Goal: Find contact information: Find contact information

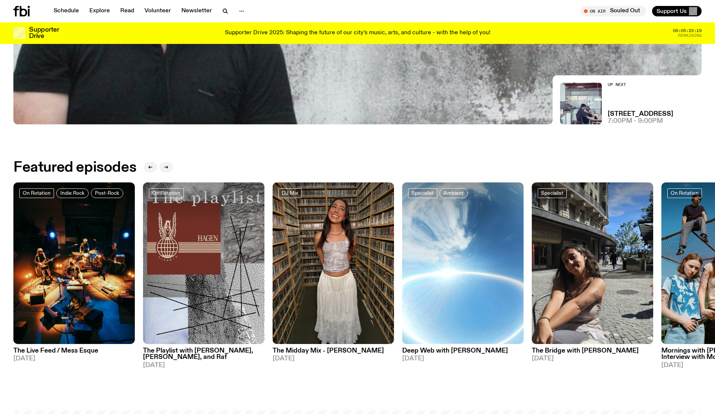
scroll to position [413, 0]
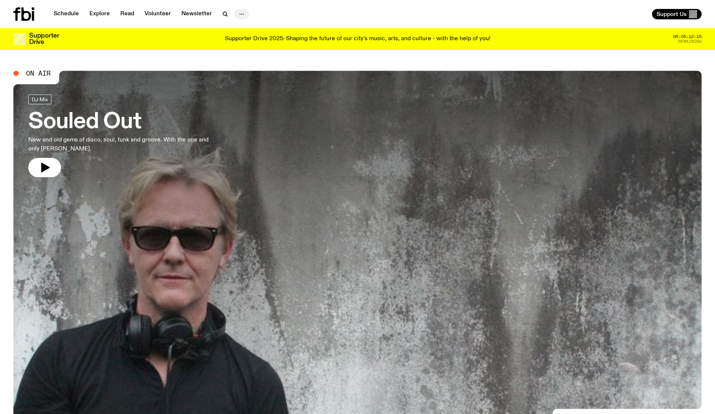
click at [243, 13] on icon "button" at bounding box center [241, 14] width 9 height 9
click at [239, 38] on link "Contact" at bounding box center [241, 42] width 37 height 10
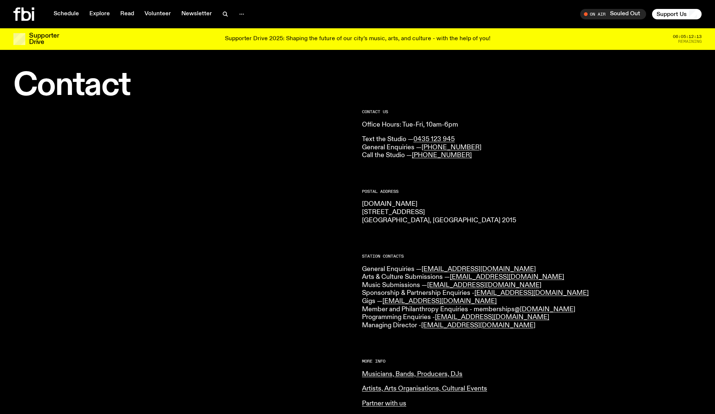
click at [302, 173] on div at bounding box center [183, 328] width 340 height 437
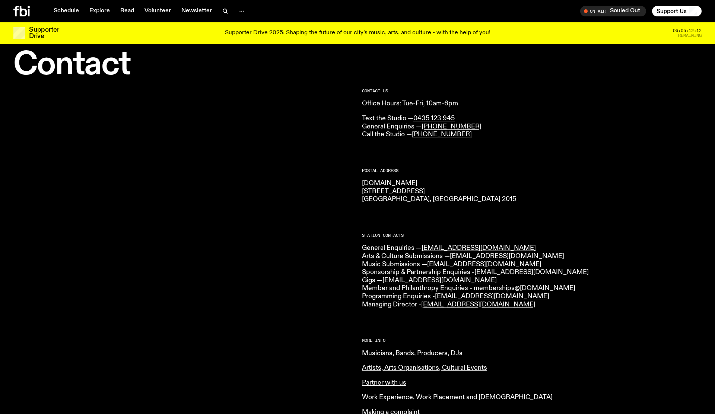
scroll to position [16, 0]
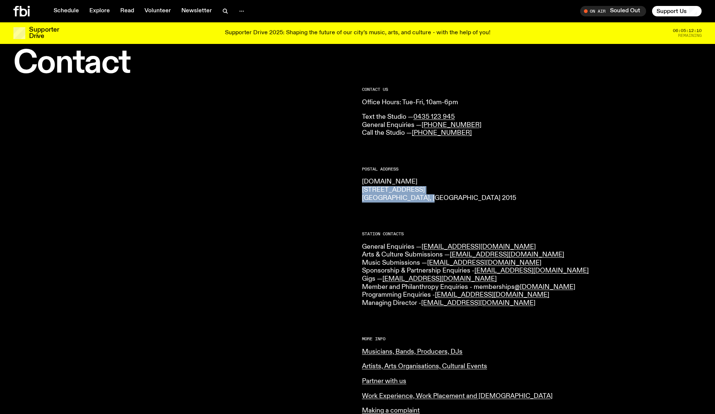
drag, startPoint x: 435, startPoint y: 199, endPoint x: 362, endPoint y: 191, distance: 73.4
click at [362, 191] on p "[DOMAIN_NAME] [STREET_ADDRESS] 2015" at bounding box center [532, 190] width 340 height 24
copy p "[STREET_ADDRESS] 2015"
click at [506, 191] on p "[DOMAIN_NAME] [STREET_ADDRESS] 2015" at bounding box center [532, 190] width 340 height 24
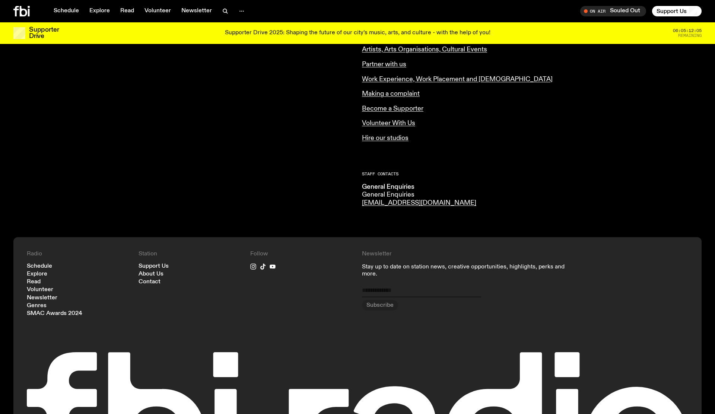
scroll to position [366, 0]
